Goal: Communication & Community: Connect with others

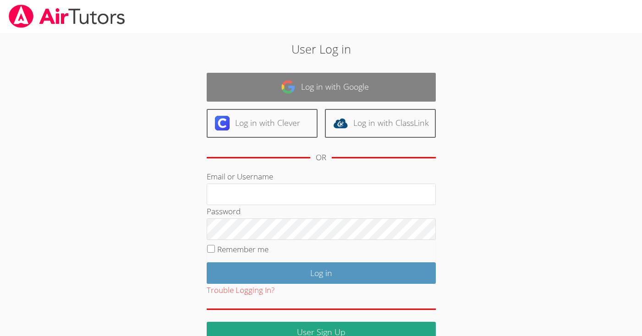
click at [360, 88] on link "Log in with Google" at bounding box center [321, 87] width 229 height 29
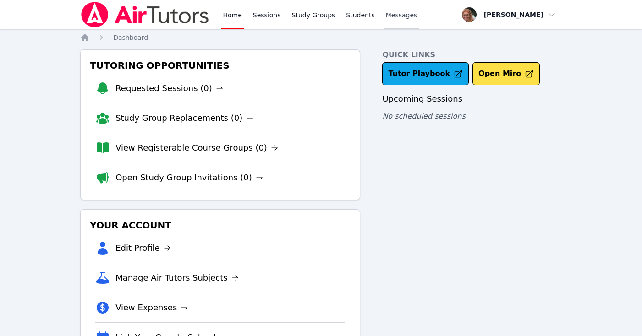
click at [388, 13] on span "Messages" at bounding box center [402, 15] width 32 height 9
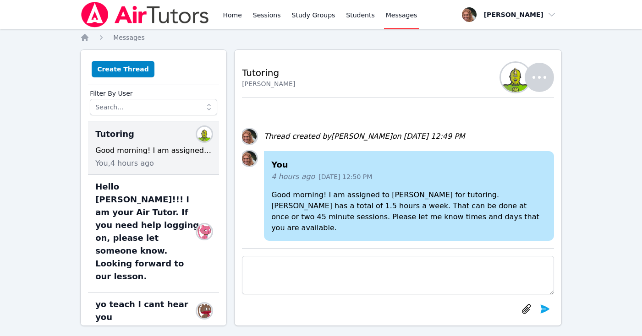
click at [542, 83] on icon "button" at bounding box center [539, 77] width 22 height 22
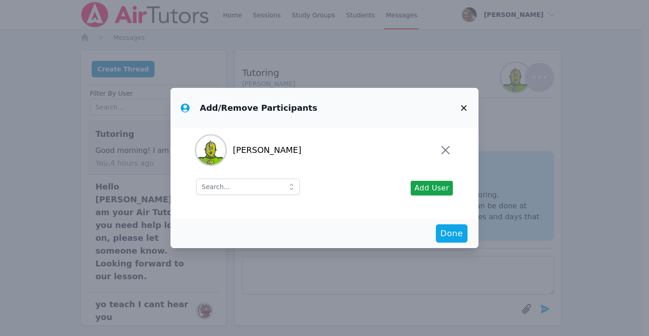
click at [542, 83] on div "Add/Remove Participants [PERSON_NAME] Add User Done" at bounding box center [324, 168] width 649 height 336
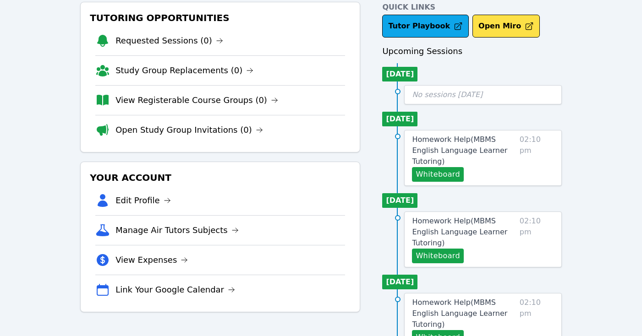
scroll to position [51, 0]
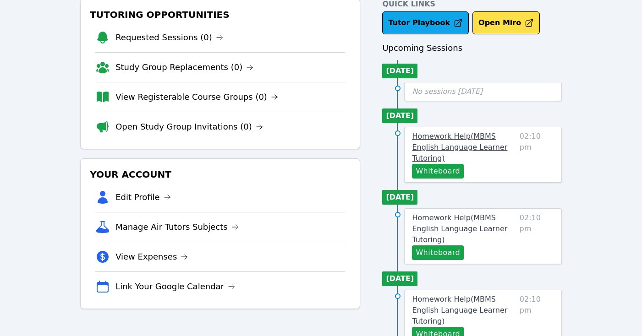
click at [481, 142] on link "Homework Help ( MBMS English Language Learner Tutoring )" at bounding box center [464, 147] width 104 height 33
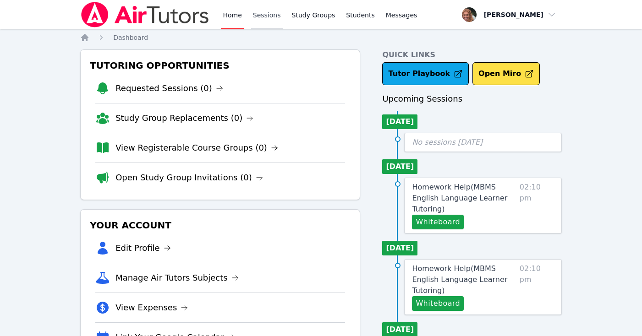
click at [261, 16] on link "Sessions" at bounding box center [267, 14] width 32 height 29
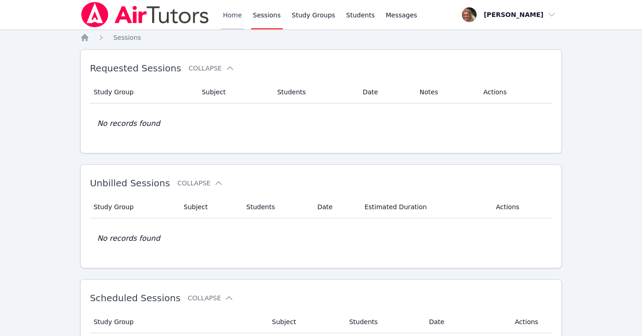
click at [236, 17] on link "Home" at bounding box center [232, 14] width 22 height 29
